Goal: Task Accomplishment & Management: Complete application form

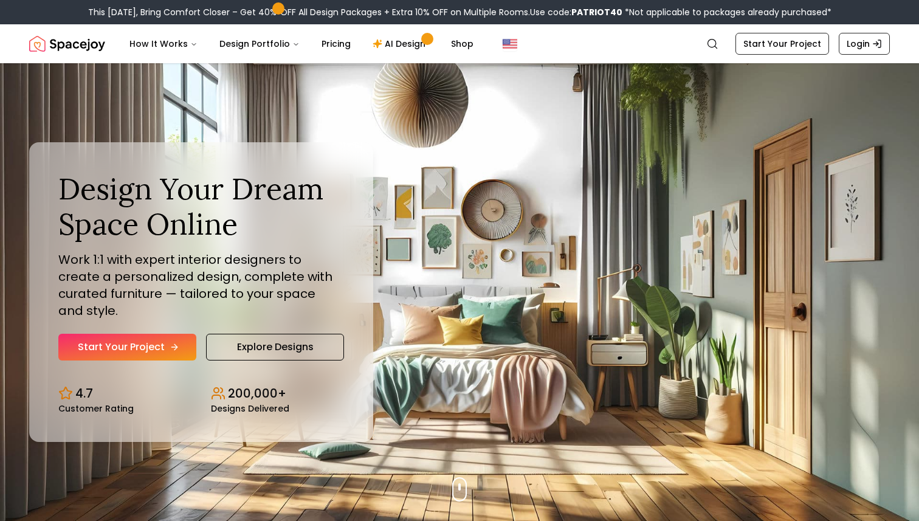
click at [148, 335] on link "Start Your Project" at bounding box center [127, 347] width 138 height 27
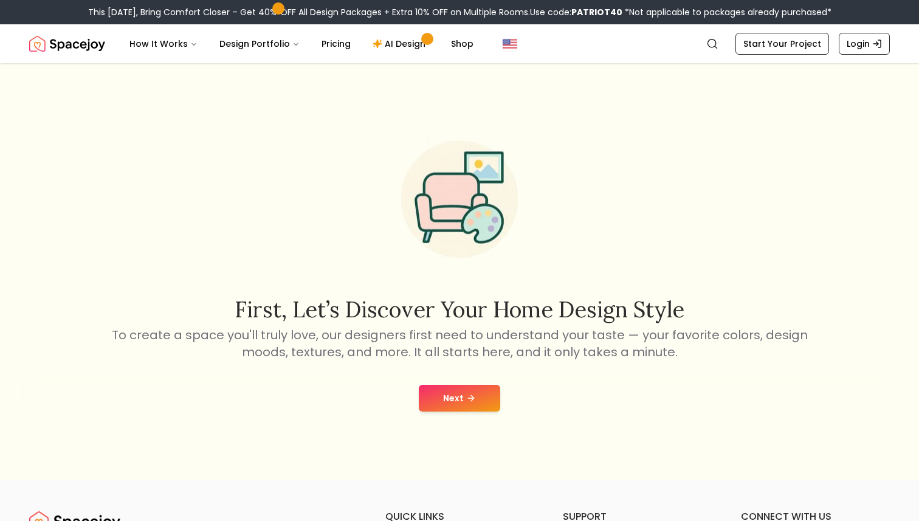
click at [334, 458] on div "First, let’s discover your home design style To create a space you'll truly lov…" at bounding box center [459, 271] width 919 height 417
